Goal: Task Accomplishment & Management: Manage account settings

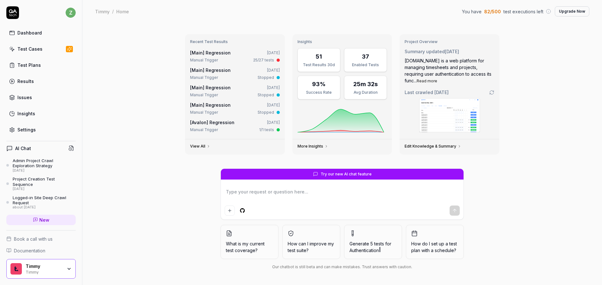
click at [44, 49] on link "Test Cases" at bounding box center [40, 49] width 69 height 12
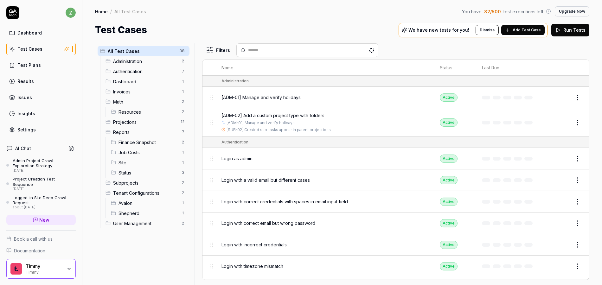
click at [33, 68] on div "Test Plans" at bounding box center [28, 65] width 23 height 7
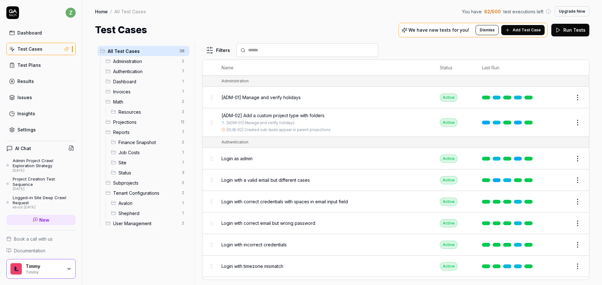
click at [140, 110] on span "Resources" at bounding box center [149, 112] width 60 height 7
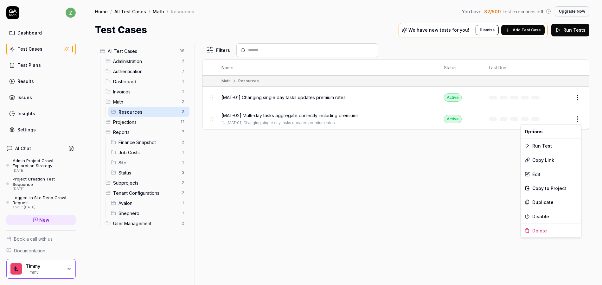
click at [575, 118] on html "z Dashboard Test Cases Test Plans Results Issues Insights Settings AI Chat Admi…" at bounding box center [301, 142] width 602 height 285
click at [442, 153] on html "z Dashboard Test Cases Test Plans Results Issues Insights Settings AI Chat Admi…" at bounding box center [301, 142] width 602 height 285
click at [294, 116] on span "[MAT-02] Multi-day tasks aggregate correctly including premiums" at bounding box center [289, 115] width 137 height 7
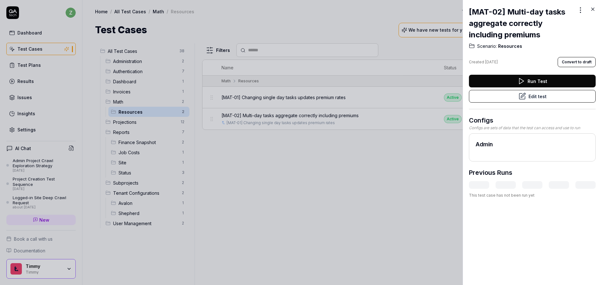
click at [528, 97] on button "Edit test" at bounding box center [532, 96] width 127 height 13
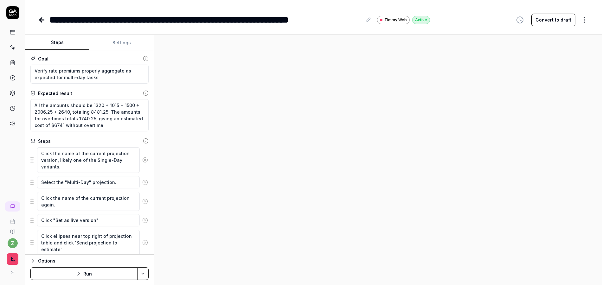
type textarea "*"
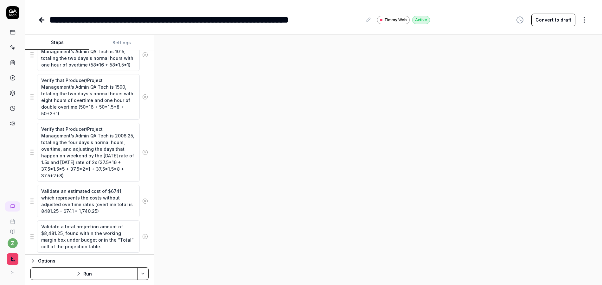
scroll to position [283, 0]
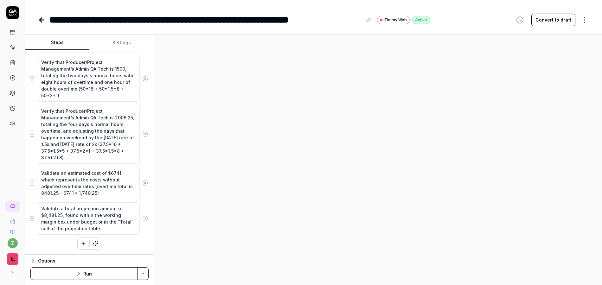
click at [13, 121] on icon at bounding box center [13, 124] width 6 height 6
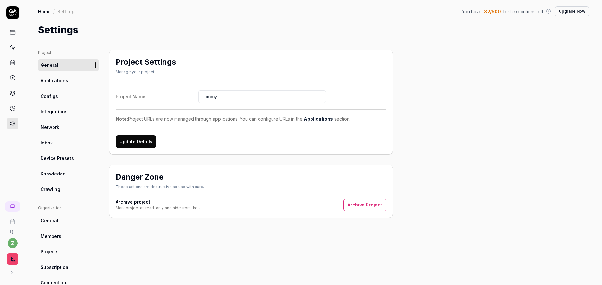
click at [68, 83] on link "Applications" at bounding box center [68, 81] width 61 height 12
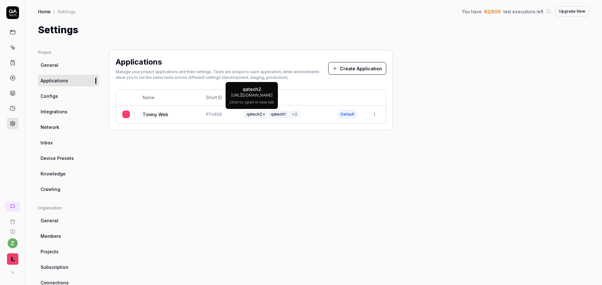
click at [266, 116] on span "qatech2" at bounding box center [255, 114] width 23 height 8
drag, startPoint x: 180, startPoint y: 111, endPoint x: 174, endPoint y: 113, distance: 6.4
click at [180, 111] on div "Timmy Web" at bounding box center [168, 114] width 51 height 7
click at [164, 116] on link "Timmy Web" at bounding box center [156, 114] width 26 height 7
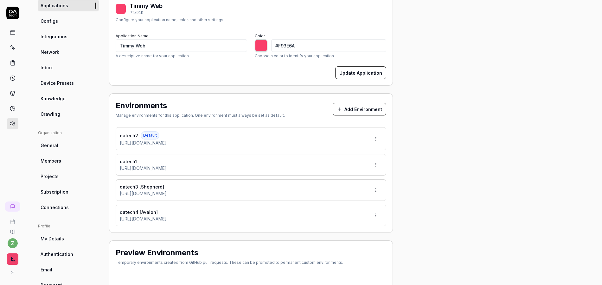
scroll to position [116, 0]
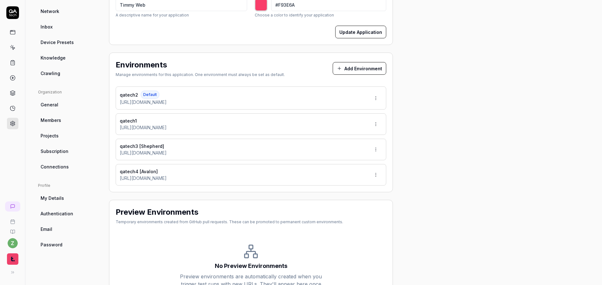
click at [375, 124] on html "z Home / Settings You have 82 / 500 test executions left Upgrade Now Home / Set…" at bounding box center [301, 142] width 602 height 285
click at [353, 167] on span "Make Default" at bounding box center [357, 167] width 30 height 7
type input "*******"
click at [18, 10] on icon at bounding box center [12, 12] width 13 height 13
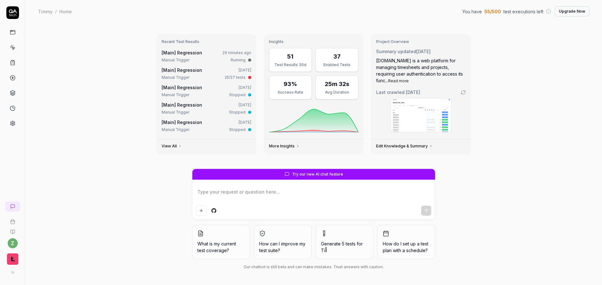
type textarea "*"
click at [8, 125] on link at bounding box center [12, 123] width 11 height 11
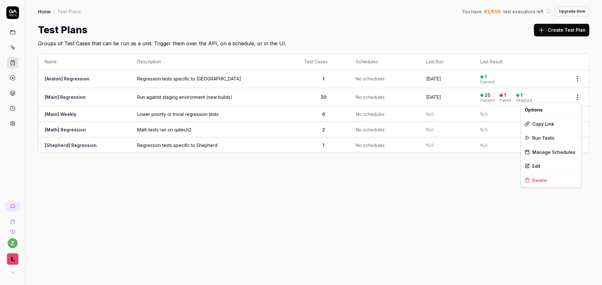
click at [580, 96] on html "z Home / Test Plans You have 82 / 500 test executions left Upgrade Now Home / T…" at bounding box center [301, 142] width 602 height 285
click at [550, 138] on span "Run Tests" at bounding box center [543, 138] width 22 height 7
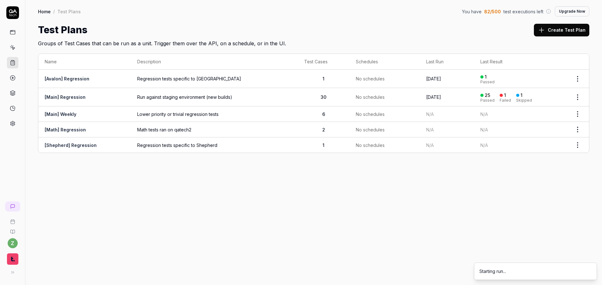
click at [12, 272] on icon at bounding box center [12, 272] width 5 height 5
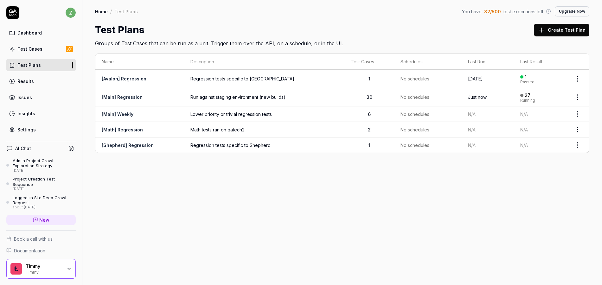
click at [36, 133] on link "Settings" at bounding box center [40, 130] width 69 height 12
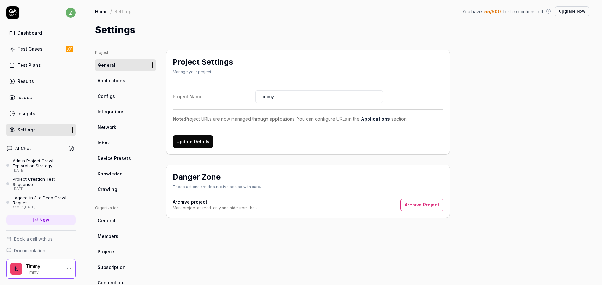
click at [119, 188] on link "Crawling" at bounding box center [125, 189] width 61 height 12
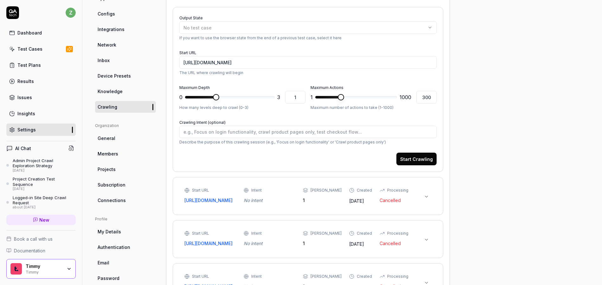
scroll to position [76, 0]
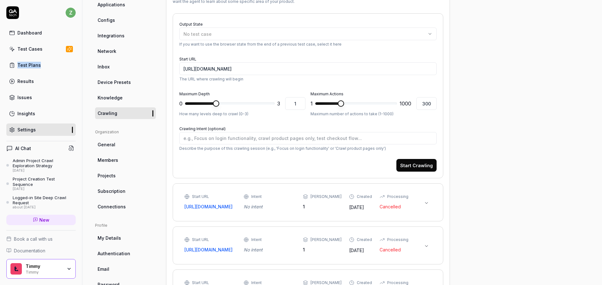
type textarea "*"
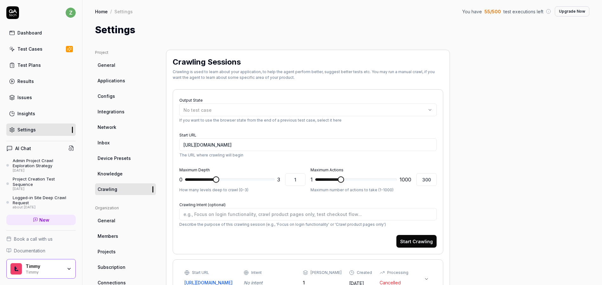
type textarea "*"
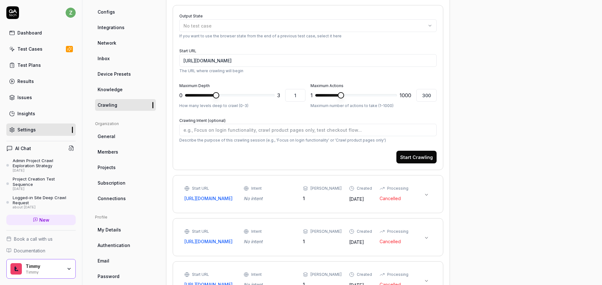
scroll to position [114, 0]
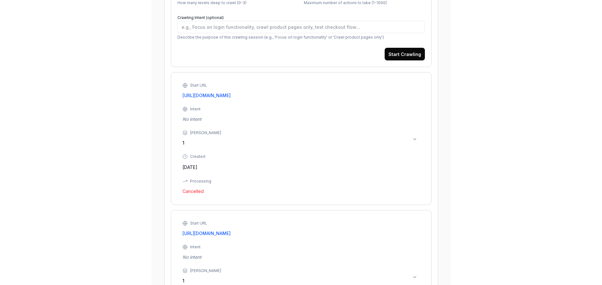
scroll to position [266, 0]
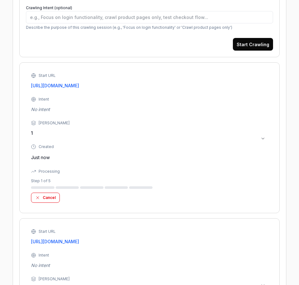
click at [53, 202] on button "Cancel" at bounding box center [45, 198] width 29 height 10
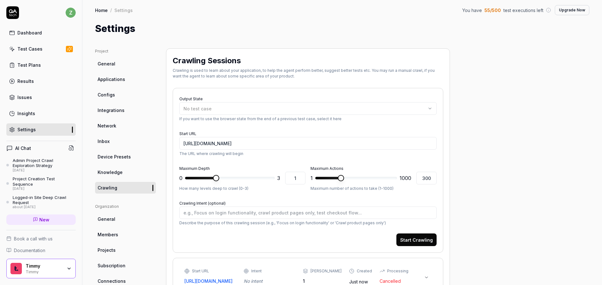
scroll to position [0, 0]
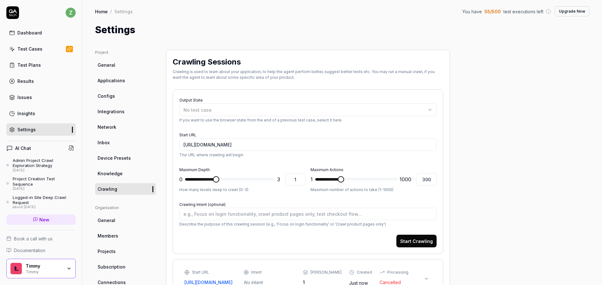
click at [34, 31] on div "Dashboard" at bounding box center [29, 32] width 24 height 7
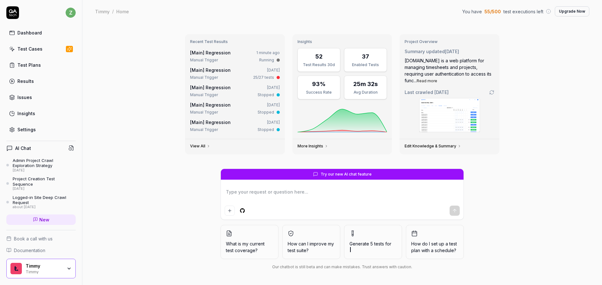
click at [535, 81] on div "Recent Test Results [Main] Regression 1 minute ago Manual Trigger Running [Main…" at bounding box center [342, 154] width 520 height 263
click at [258, 57] on div "[Main] Regression 1 minute ago Manual Trigger Running" at bounding box center [235, 56] width 90 height 14
type textarea "*"
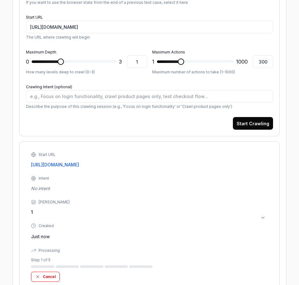
scroll to position [304, 0]
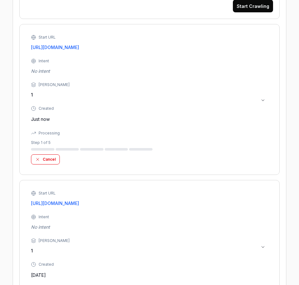
type textarea "*"
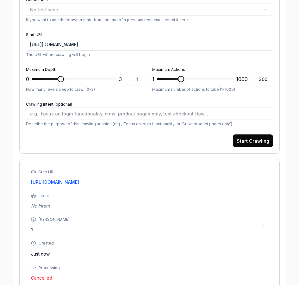
type textarea "*"
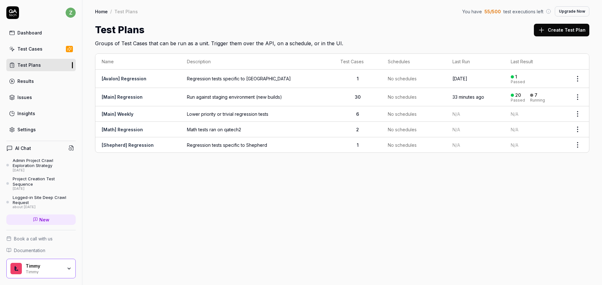
click at [128, 97] on link "[Main] Regression" at bounding box center [122, 96] width 41 height 5
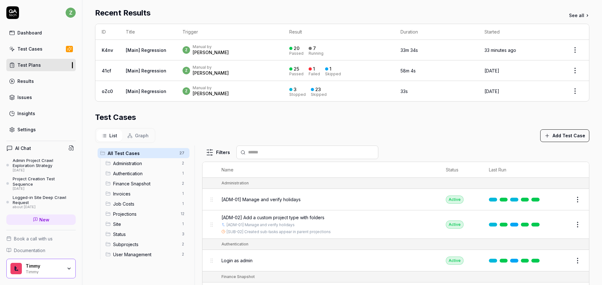
scroll to position [116, 0]
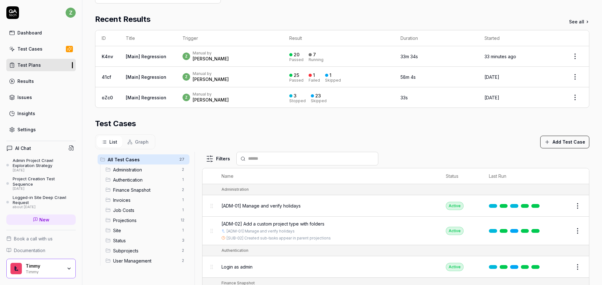
click at [244, 56] on div "z Manual by zach" at bounding box center [230, 56] width 94 height 11
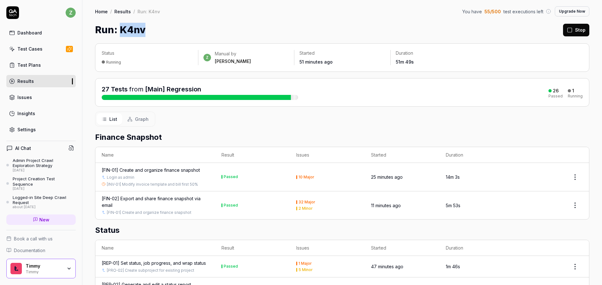
drag, startPoint x: 144, startPoint y: 29, endPoint x: 121, endPoint y: 28, distance: 23.1
click at [121, 28] on div "Run: K4nv Stop" at bounding box center [342, 30] width 494 height 14
copy h1 "K4nv"
click at [324, 27] on div "Run: K4nv Stop" at bounding box center [342, 30] width 494 height 14
click at [48, 32] on link "Dashboard" at bounding box center [40, 33] width 69 height 12
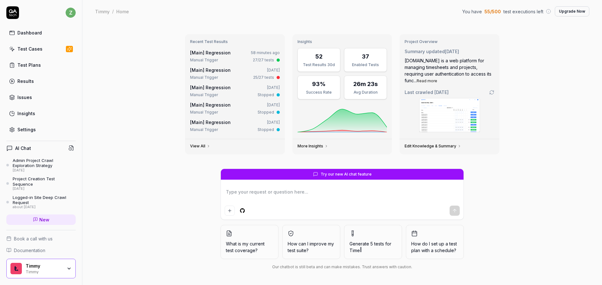
type textarea "*"
click at [28, 63] on div "Test Plans" at bounding box center [28, 65] width 23 height 7
